Goal: Understand process/instructions

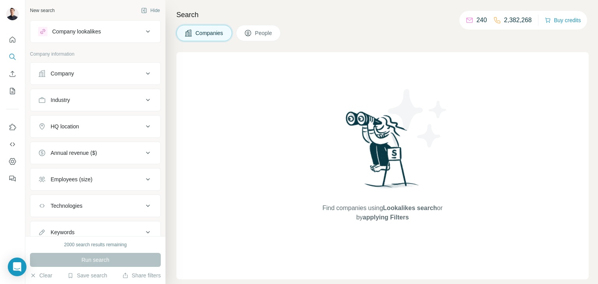
click at [510, 18] on p "2,382,268" at bounding box center [518, 20] width 28 height 9
click at [10, 166] on button "Dashboard" at bounding box center [12, 162] width 12 height 14
click at [517, 19] on p "2,382,268" at bounding box center [518, 20] width 28 height 9
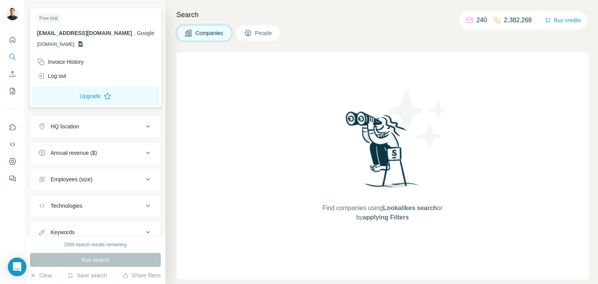
click at [4, 12] on div at bounding box center [13, 15] width 23 height 26
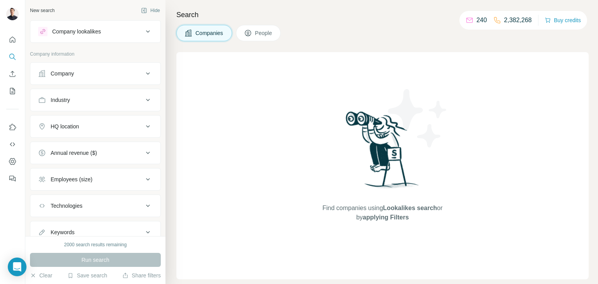
click at [8, 13] on img at bounding box center [12, 14] width 12 height 12
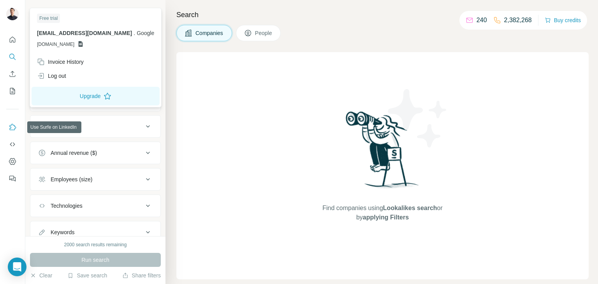
click at [14, 129] on icon "Use Surfe on LinkedIn" at bounding box center [13, 127] width 7 height 6
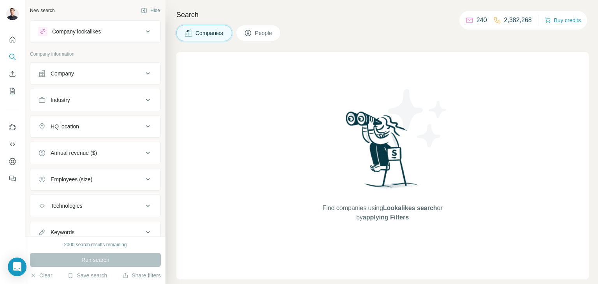
scroll to position [28, 0]
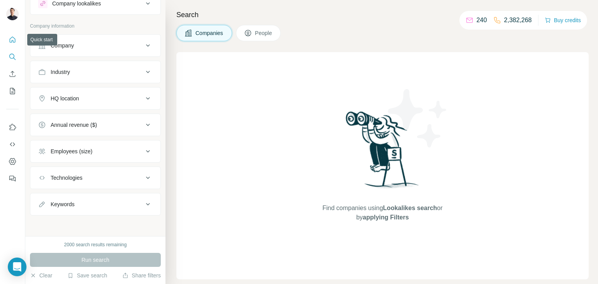
click at [13, 44] on button "Quick start" at bounding box center [12, 40] width 12 height 14
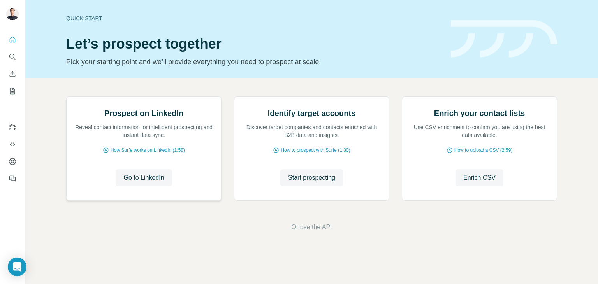
scroll to position [52, 0]
click at [156, 183] on span "Go to LinkedIn" at bounding box center [143, 177] width 41 height 9
click at [139, 154] on span "How Surfe works on LinkedIn (1:58)" at bounding box center [148, 150] width 74 height 7
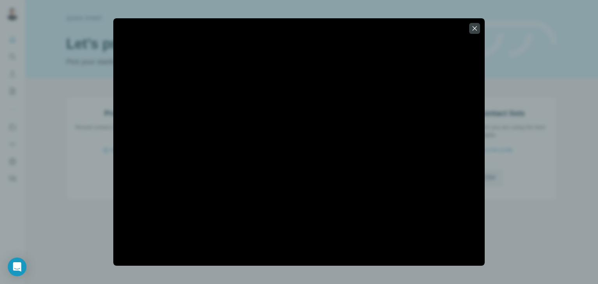
click at [527, 30] on div at bounding box center [299, 142] width 598 height 284
